Goal: Find contact information: Find contact information

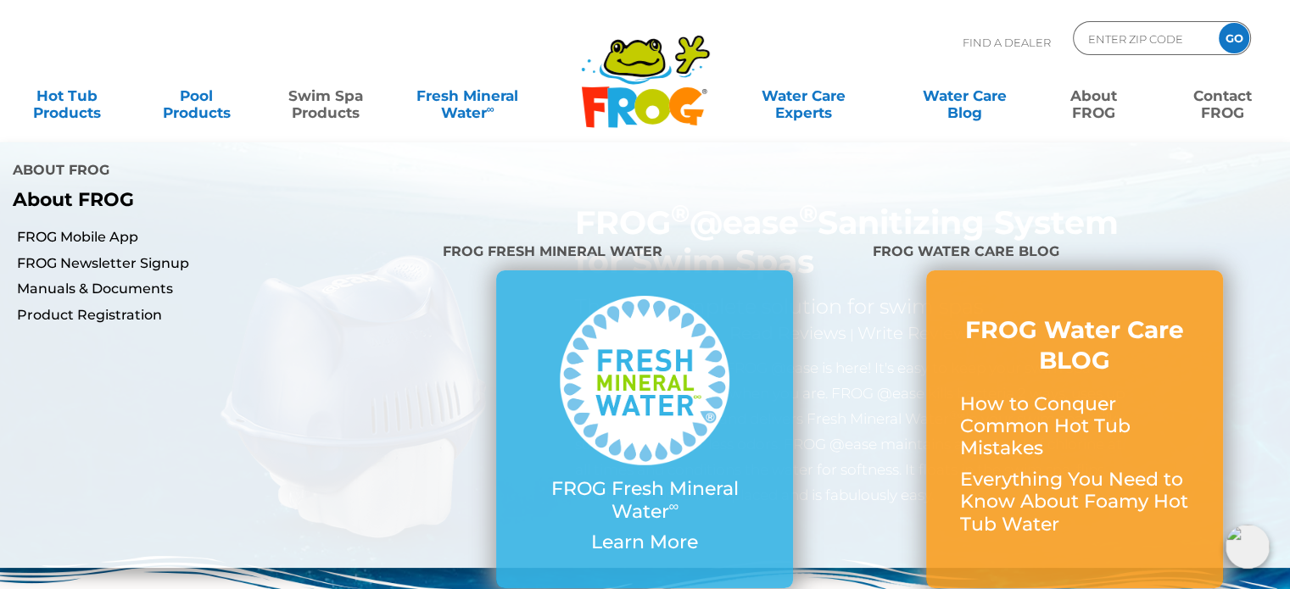
click at [1209, 98] on link "Contact FROG" at bounding box center [1223, 96] width 100 height 34
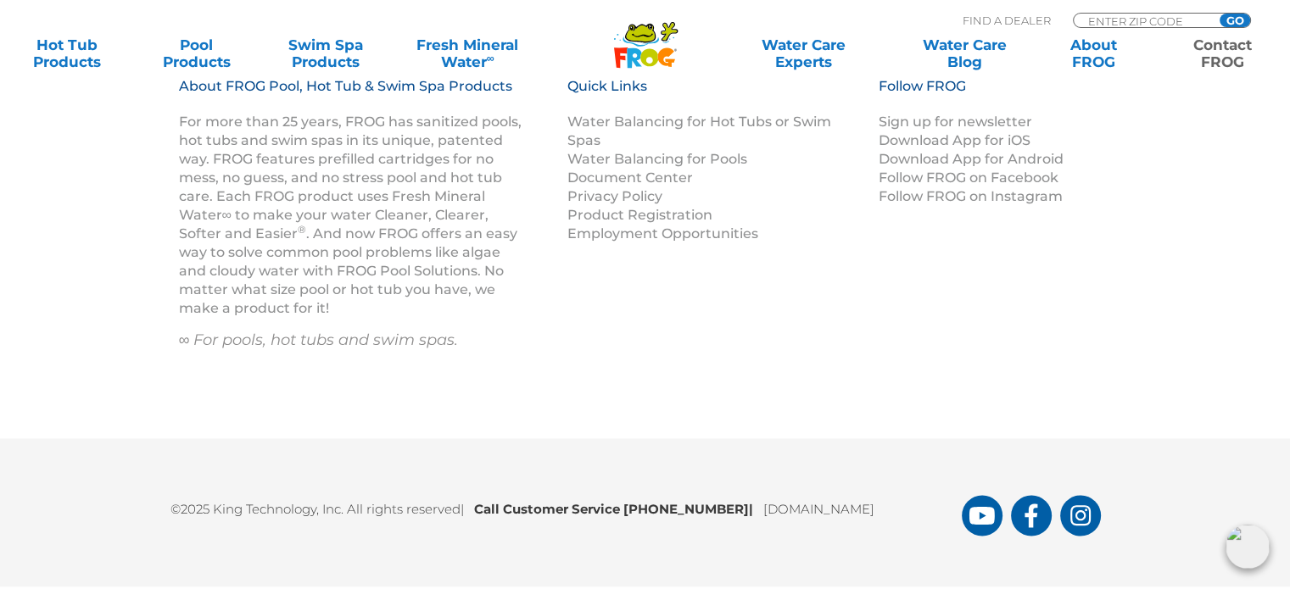
scroll to position [2750, 0]
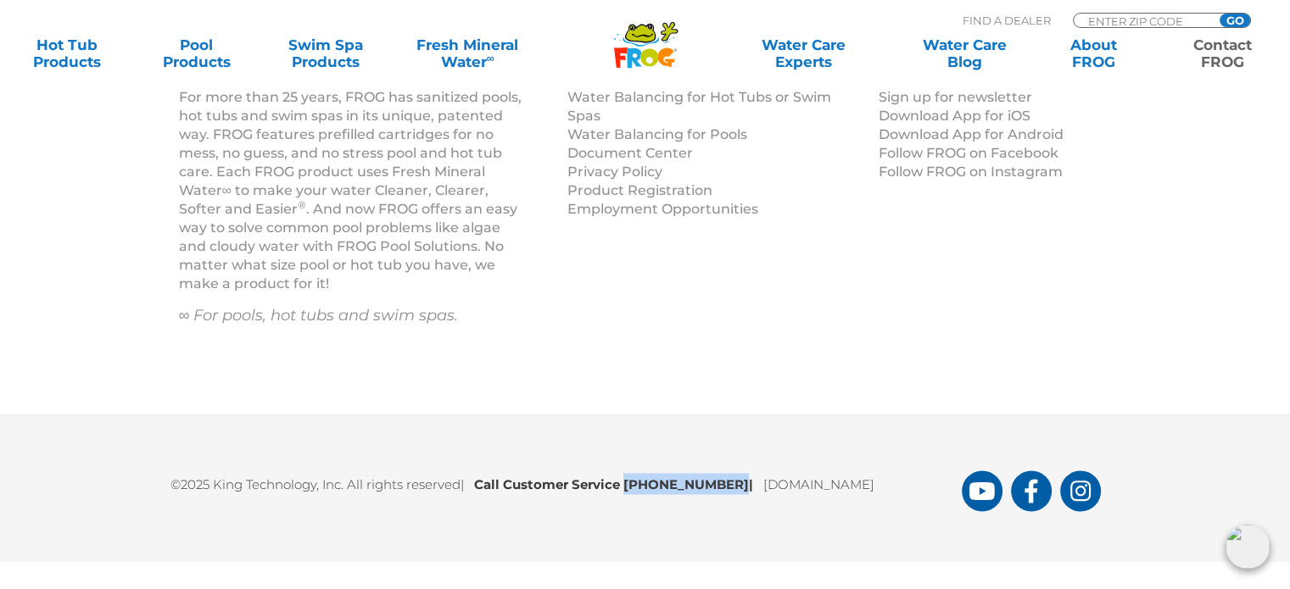
drag, startPoint x: 730, startPoint y: 484, endPoint x: 634, endPoint y: 457, distance: 100.4
click at [634, 457] on div "©2025 King Technology, Inc. All rights reserved | Call Customer Service [PHONE_…" at bounding box center [645, 488] width 1290 height 148
